Goal: Information Seeking & Learning: Understand process/instructions

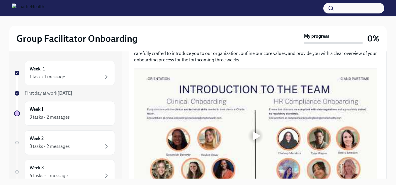
scroll to position [293, 0]
click at [218, 120] on div at bounding box center [255, 136] width 243 height 137
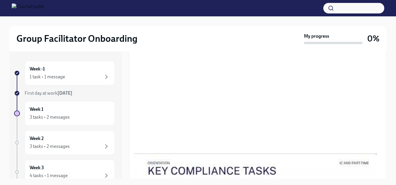
scroll to position [352, 0]
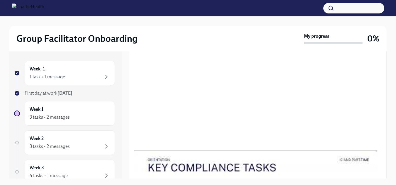
click at [246, 80] on div at bounding box center [255, 77] width 243 height 137
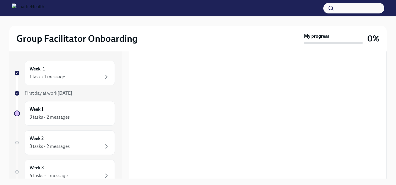
scroll to position [322, 0]
click at [48, 76] on div "1 task • 1 message" at bounding box center [47, 77] width 35 height 6
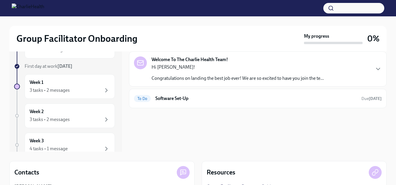
scroll to position [27, 0]
click at [170, 99] on h6 "Software Set-Up" at bounding box center [255, 99] width 201 height 6
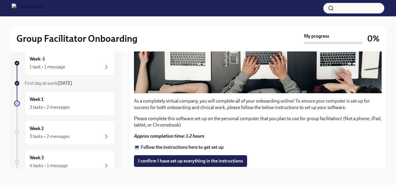
scroll to position [176, 0]
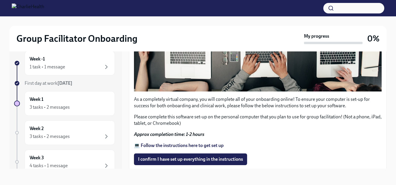
click at [174, 143] on strong "💻 Follow the instructions here to get set up" at bounding box center [179, 146] width 90 height 6
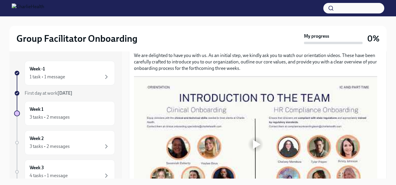
scroll to position [293, 0]
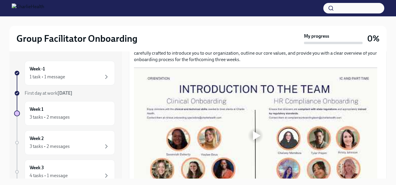
click at [256, 132] on div at bounding box center [257, 135] width 8 height 9
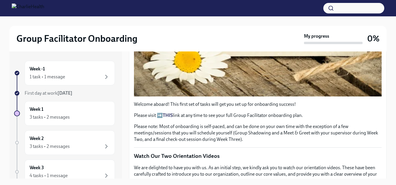
scroll to position [205, 0]
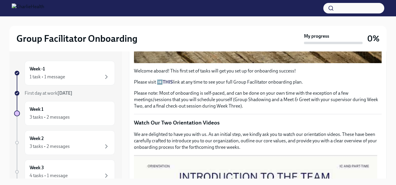
click at [170, 80] on strong "THIS" at bounding box center [168, 82] width 10 height 6
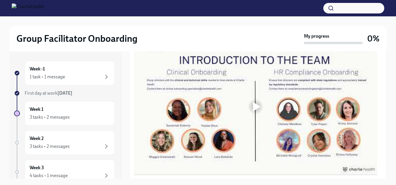
scroll to position [322, 0]
click at [253, 102] on div at bounding box center [257, 106] width 8 height 9
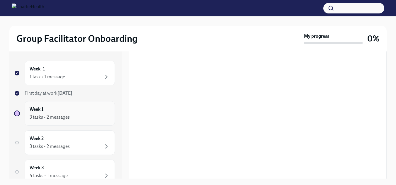
click at [41, 116] on div "3 tasks • 2 messages" at bounding box center [50, 117] width 40 height 6
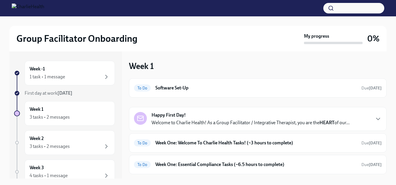
click at [221, 121] on p "Welcome to Charlie Health! As a Group Facilitator / Integrative Therapist, you …" at bounding box center [250, 123] width 198 height 6
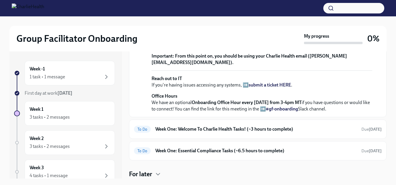
scroll to position [277, 0]
click at [203, 128] on h6 "Week One: Welcome To Charlie Health Tasks! (~3 hours to complete)" at bounding box center [255, 129] width 201 height 6
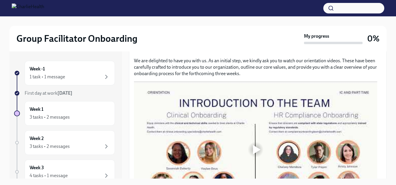
scroll to position [293, 0]
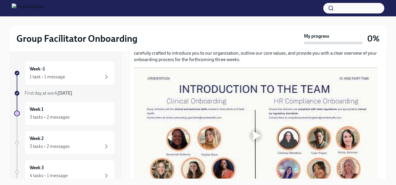
click at [255, 131] on div at bounding box center [257, 135] width 8 height 9
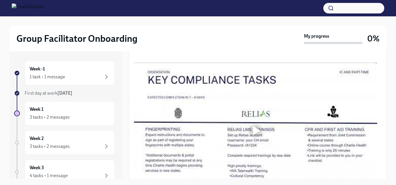
scroll to position [469, 0]
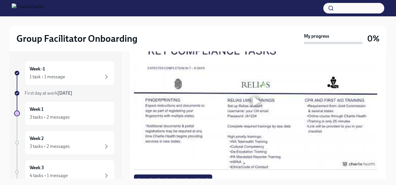
click at [250, 96] on div at bounding box center [255, 101] width 19 height 19
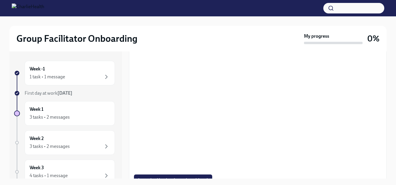
click at [250, 96] on div at bounding box center [255, 101] width 243 height 137
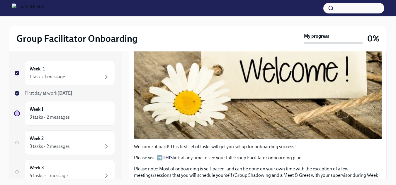
scroll to position [139, 0]
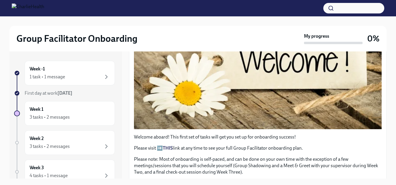
click at [225, 79] on button "Zoom image" at bounding box center [258, 55] width 248 height 149
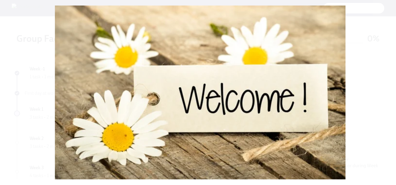
click at [225, 79] on button "Unzoom image" at bounding box center [198, 92] width 396 height 185
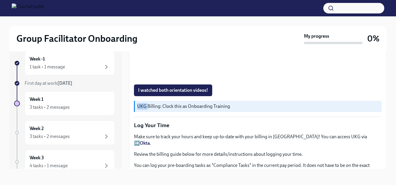
scroll to position [578, 0]
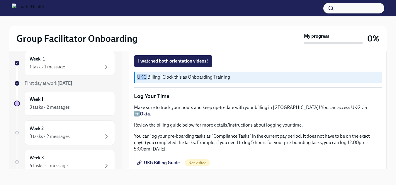
click at [161, 160] on span "UKG Billing Guide" at bounding box center [159, 163] width 42 height 6
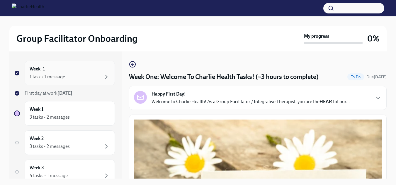
click at [56, 78] on div "1 task • 1 message" at bounding box center [47, 77] width 35 height 6
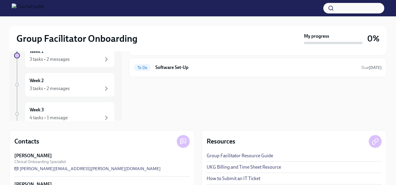
scroll to position [59, 0]
click at [176, 65] on h6 "Software Set-Up" at bounding box center [255, 67] width 201 height 6
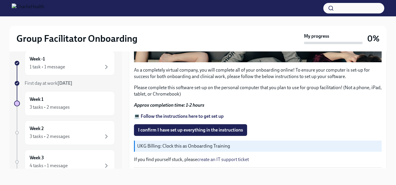
scroll to position [225, 0]
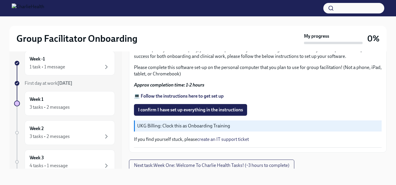
click at [173, 93] on strong "💻 Follow the instructions here to get set up" at bounding box center [179, 96] width 90 height 6
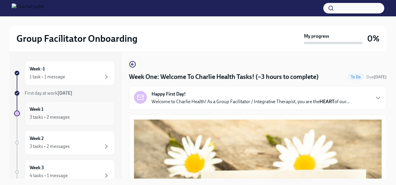
click at [48, 115] on div "3 tasks • 2 messages" at bounding box center [50, 117] width 40 height 6
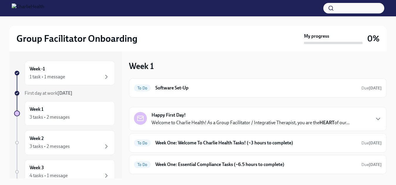
scroll to position [14, 0]
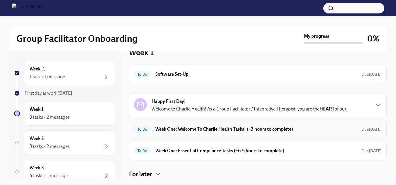
click at [219, 130] on h6 "Week One: Welcome To Charlie Health Tasks! (~3 hours to complete)" at bounding box center [255, 129] width 201 height 6
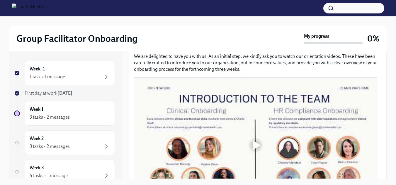
scroll to position [293, 0]
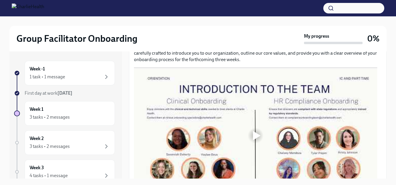
click at [254, 131] on div at bounding box center [257, 135] width 8 height 9
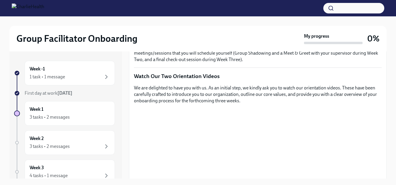
scroll to position [249, 0]
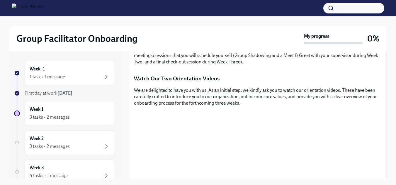
click at [217, 129] on div at bounding box center [255, 179] width 243 height 137
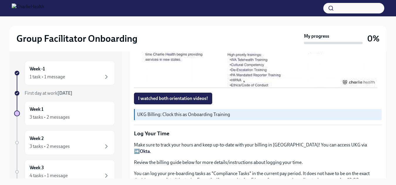
scroll to position [557, 0]
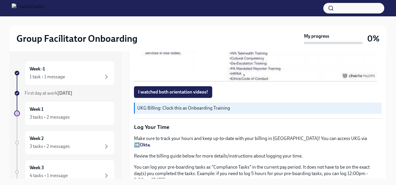
click at [189, 105] on p "UKG Billing: Clock this as Onboarding Training" at bounding box center [258, 108] width 242 height 6
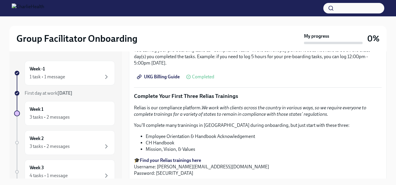
scroll to position [704, 0]
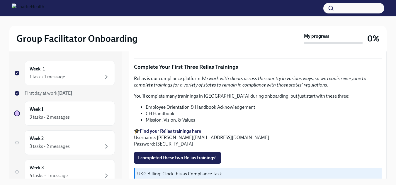
click at [167, 111] on li "CH Handbook" at bounding box center [264, 114] width 236 height 6
click at [163, 117] on li "Mission, Vision, & Values" at bounding box center [264, 120] width 236 height 6
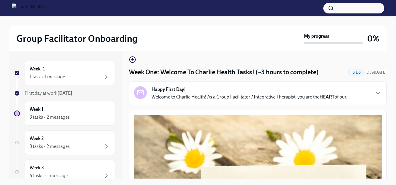
scroll to position [1, 0]
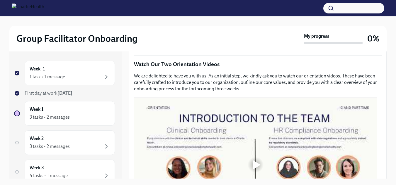
scroll to position [322, 0]
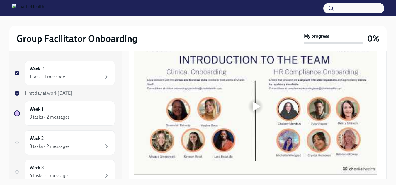
click at [254, 102] on div at bounding box center [257, 106] width 8 height 9
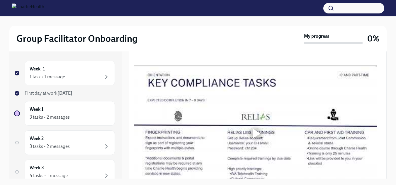
scroll to position [469, 0]
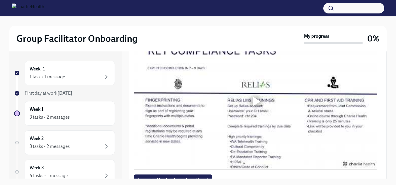
click at [256, 98] on div at bounding box center [257, 101] width 8 height 9
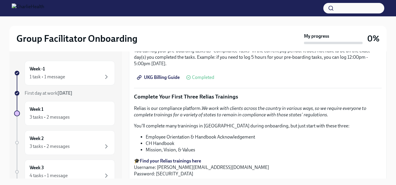
scroll to position [703, 0]
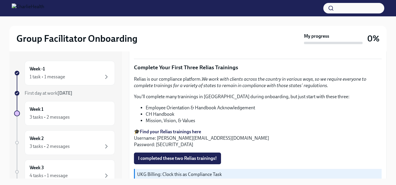
click at [170, 129] on strong "Find your Relias trainings here" at bounding box center [170, 132] width 61 height 6
